Goal: Task Accomplishment & Management: Manage account settings

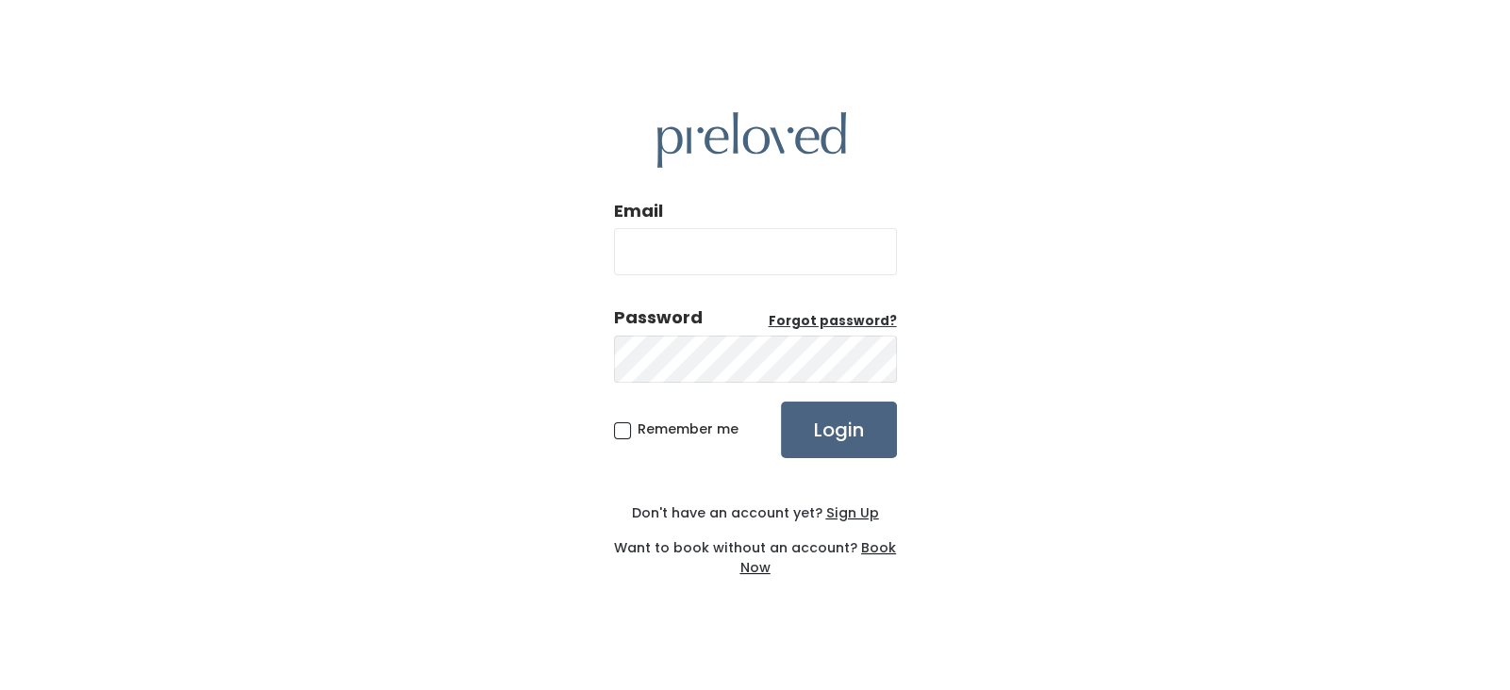
type input "[EMAIL_ADDRESS][DOMAIN_NAME]"
click at [831, 432] on input "Login" at bounding box center [839, 430] width 116 height 57
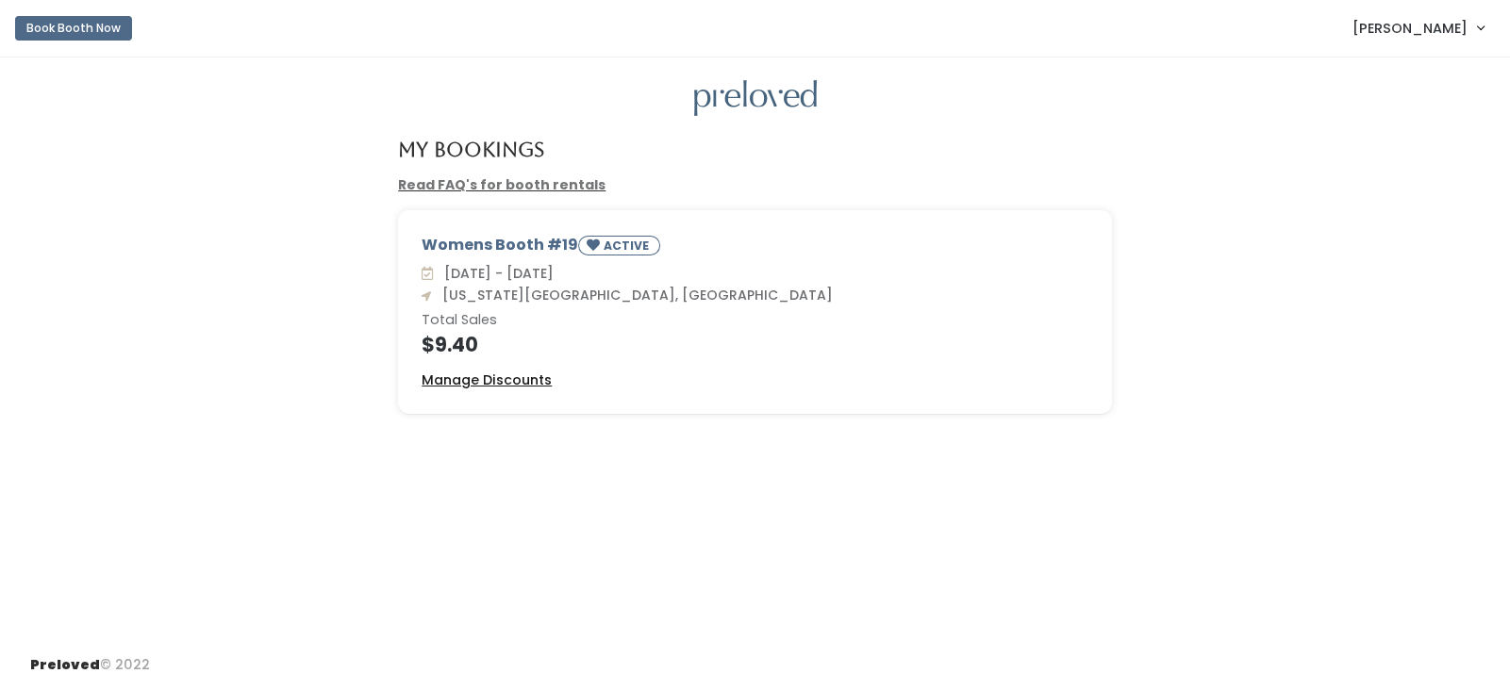
click at [514, 380] on u "Manage Discounts" at bounding box center [487, 380] width 130 height 19
